Goal: Information Seeking & Learning: Learn about a topic

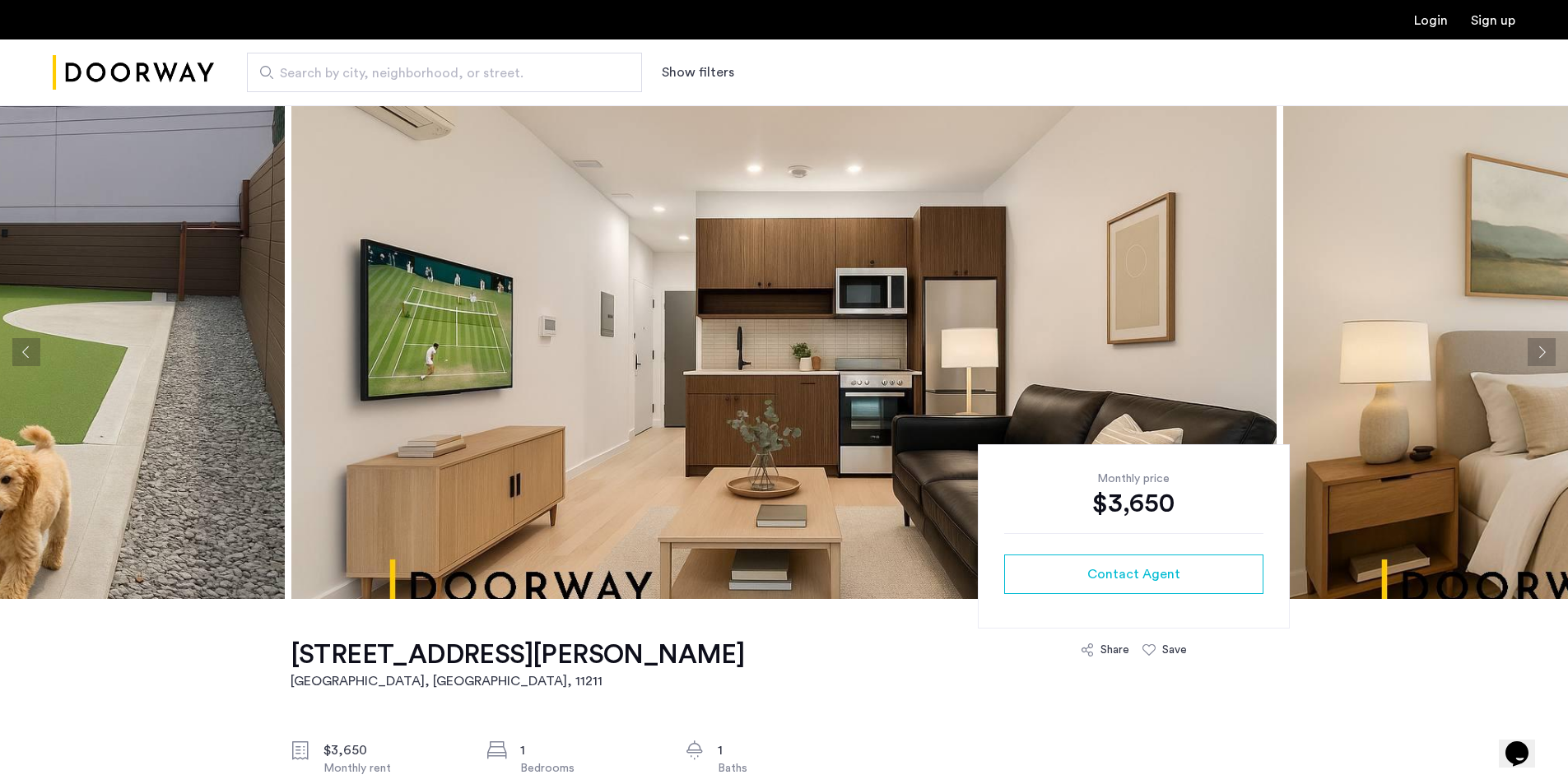
click at [24, 351] on button "Previous apartment" at bounding box center [27, 352] width 28 height 28
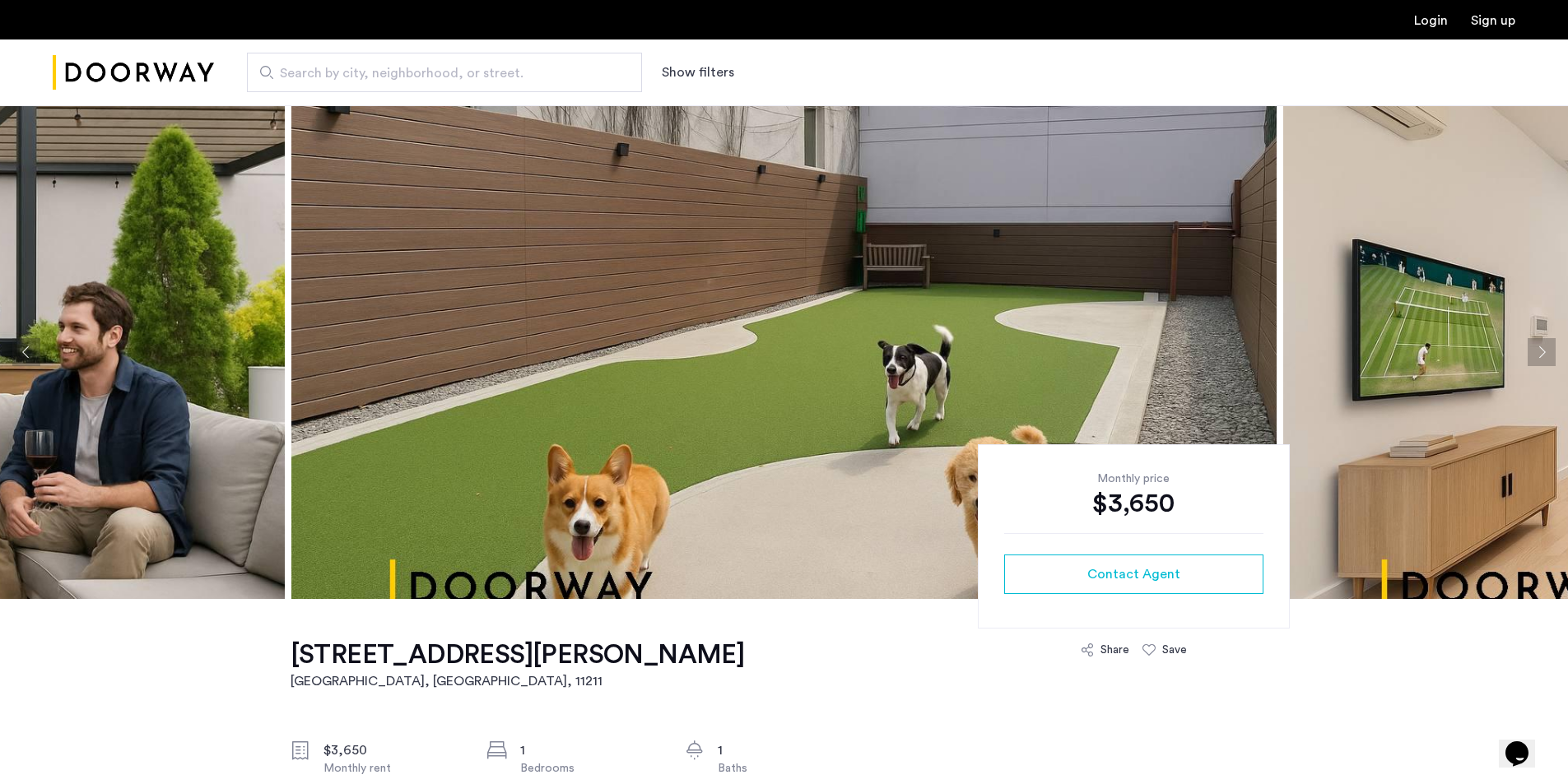
click at [24, 351] on button "Previous apartment" at bounding box center [27, 352] width 28 height 28
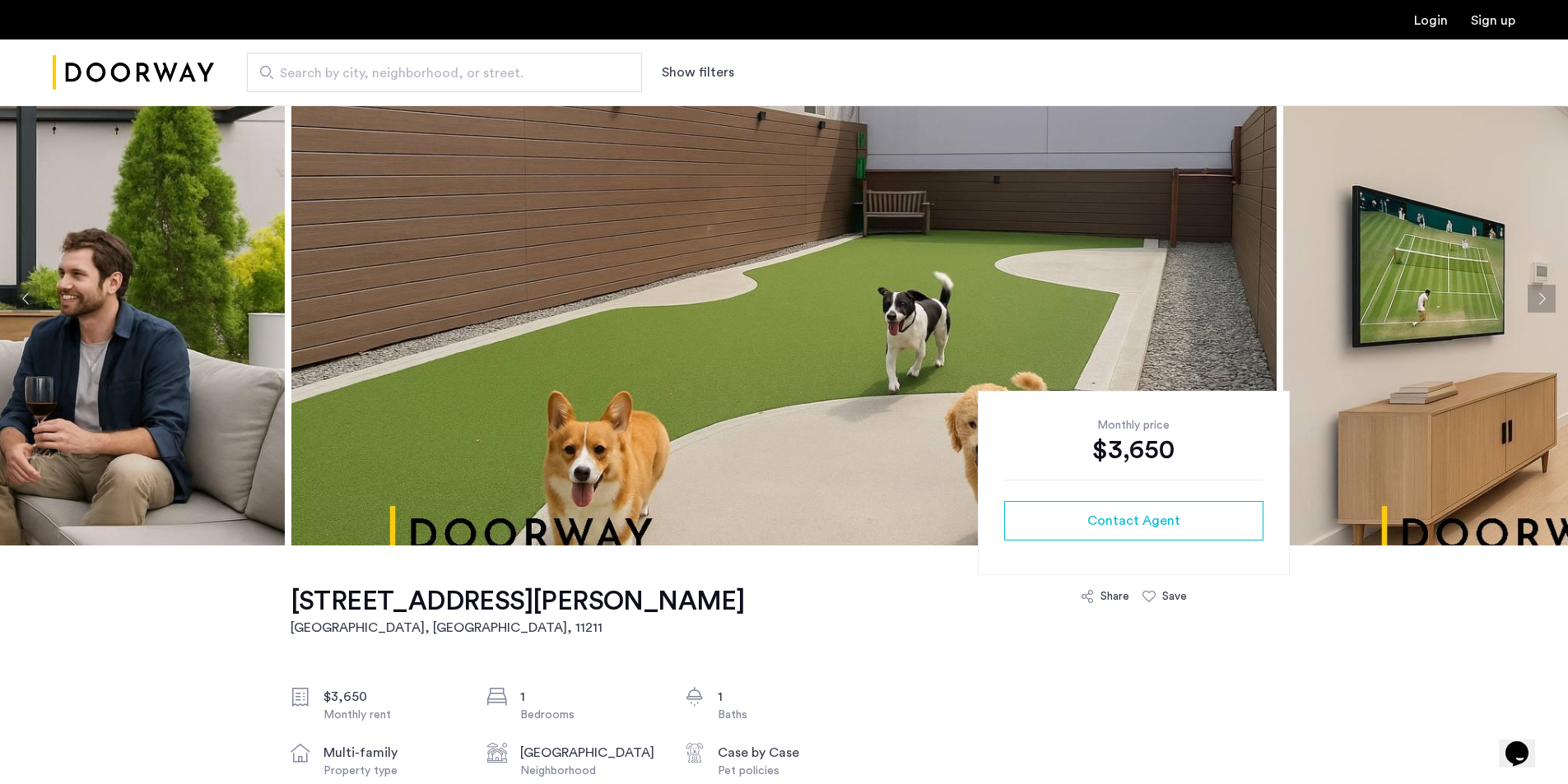
scroll to position [82, 0]
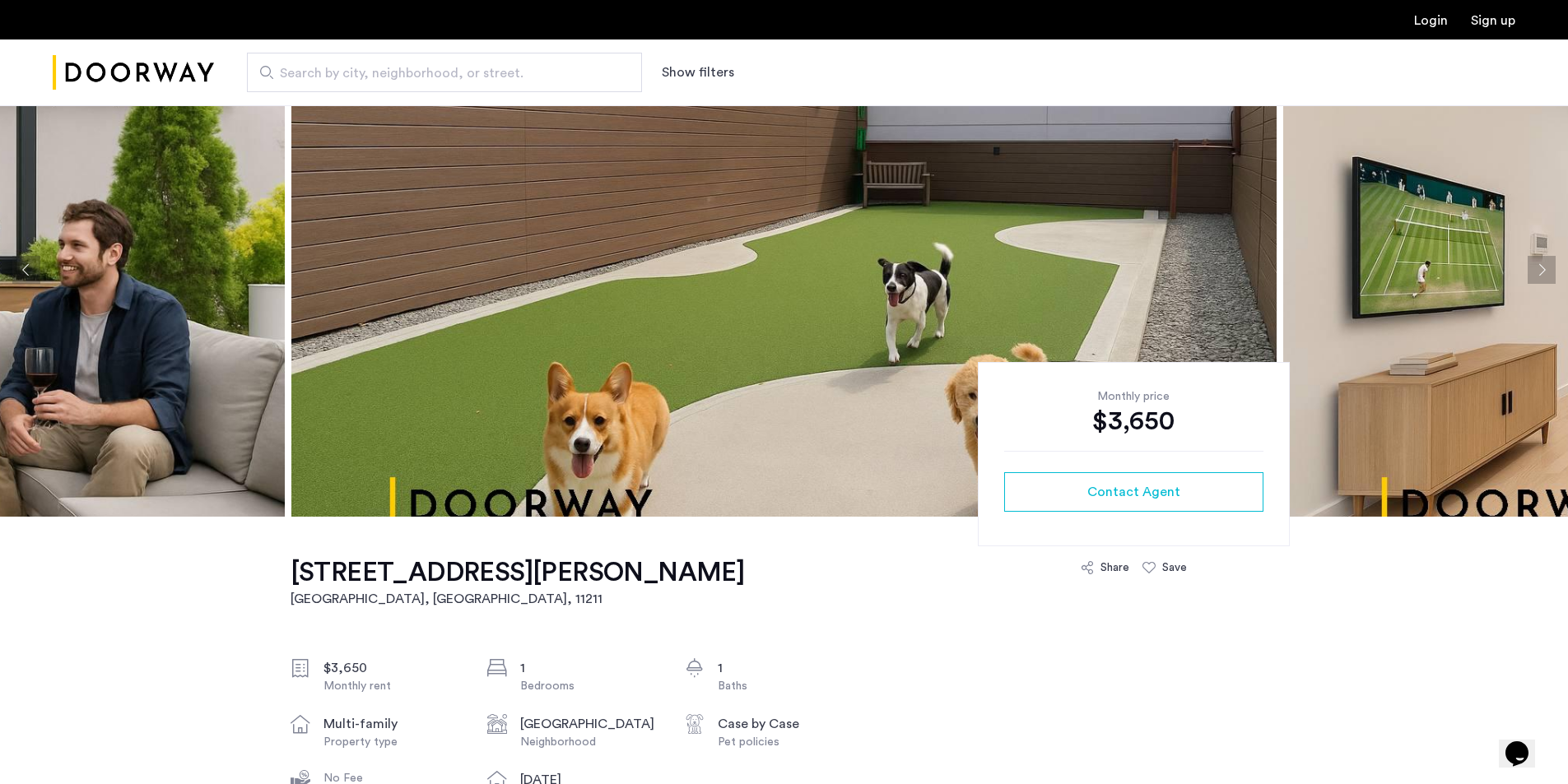
click at [769, 443] on img at bounding box center [784, 269] width 985 height 494
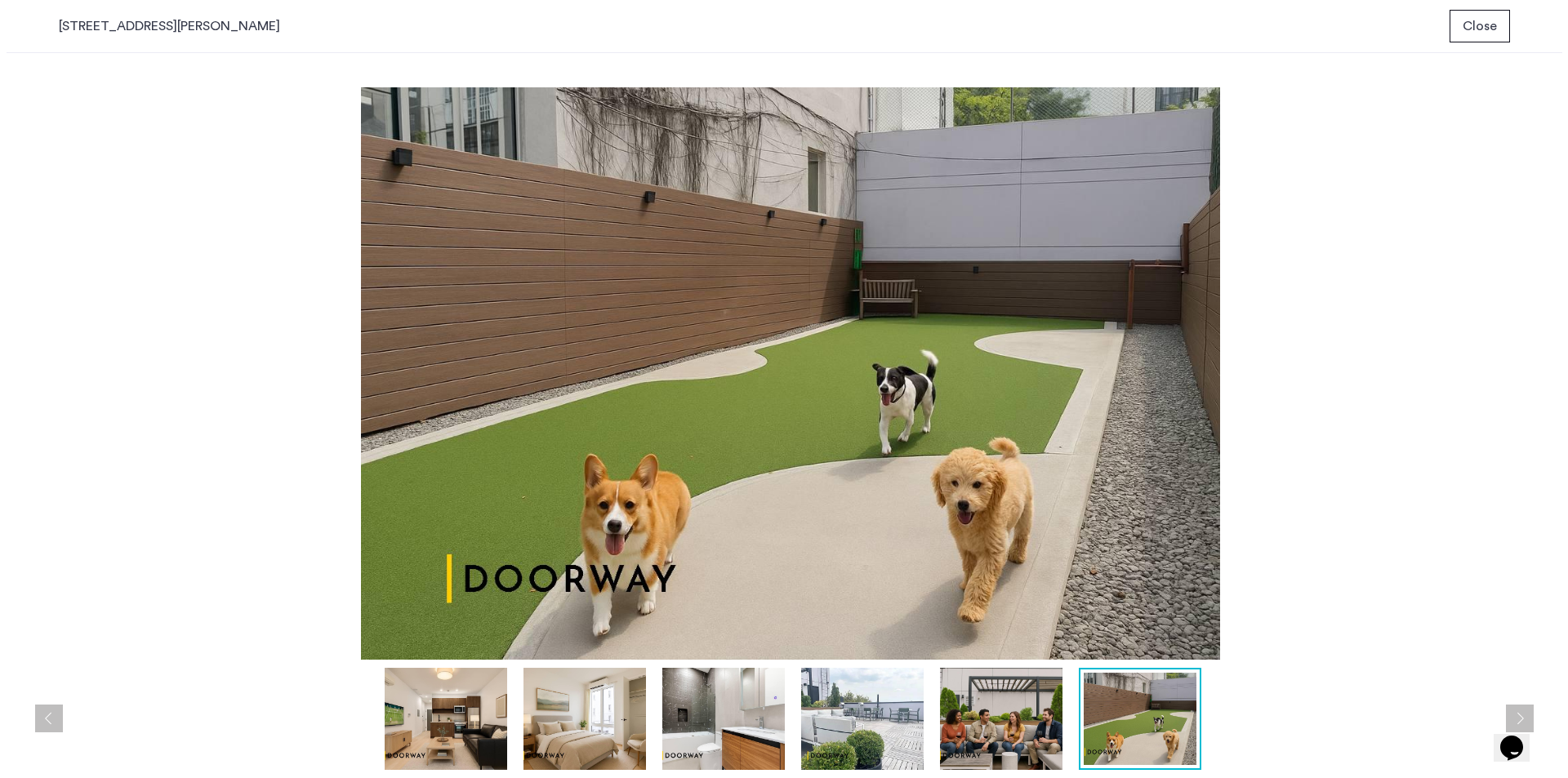
scroll to position [0, 0]
